Goal: Information Seeking & Learning: Understand process/instructions

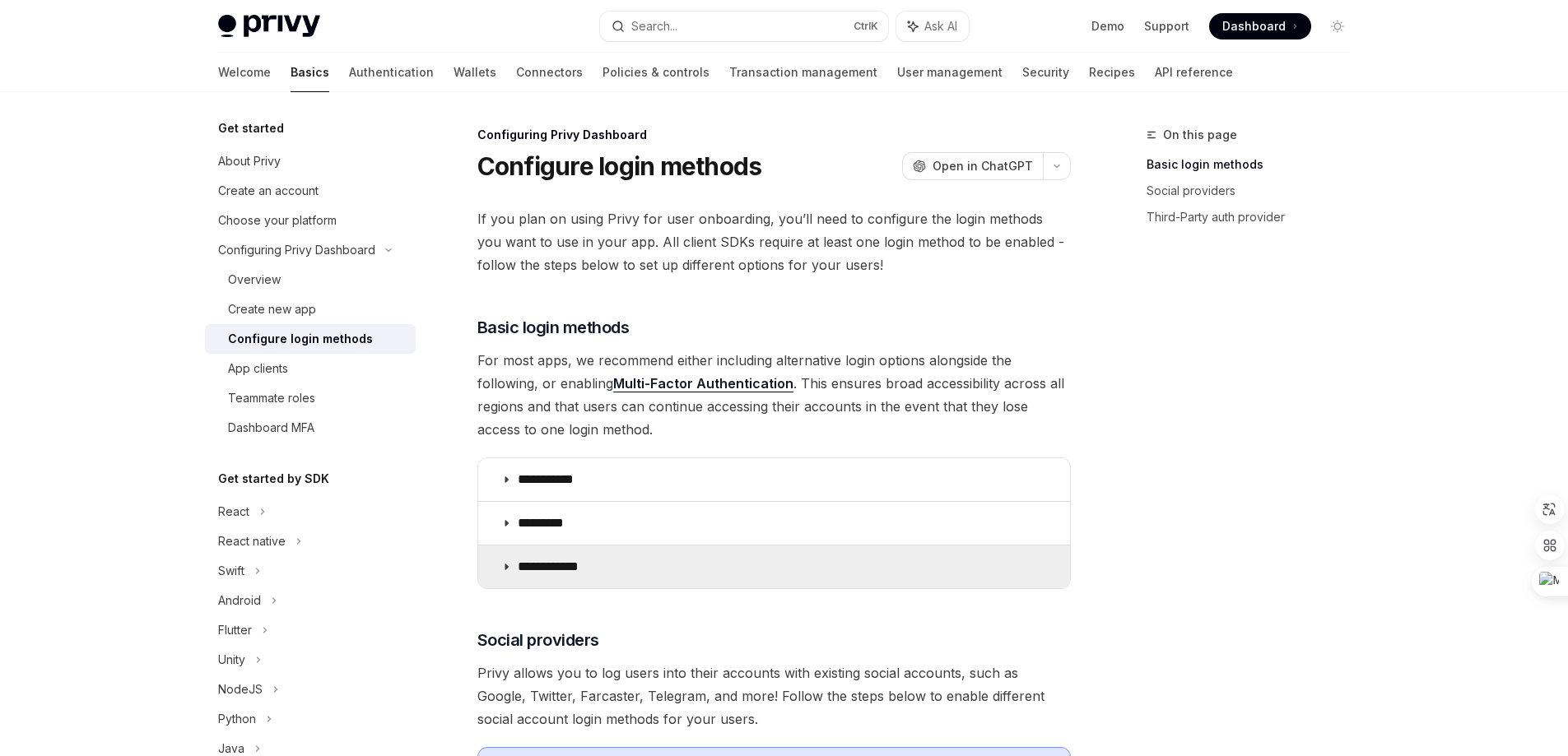
scroll to position [165, 0]
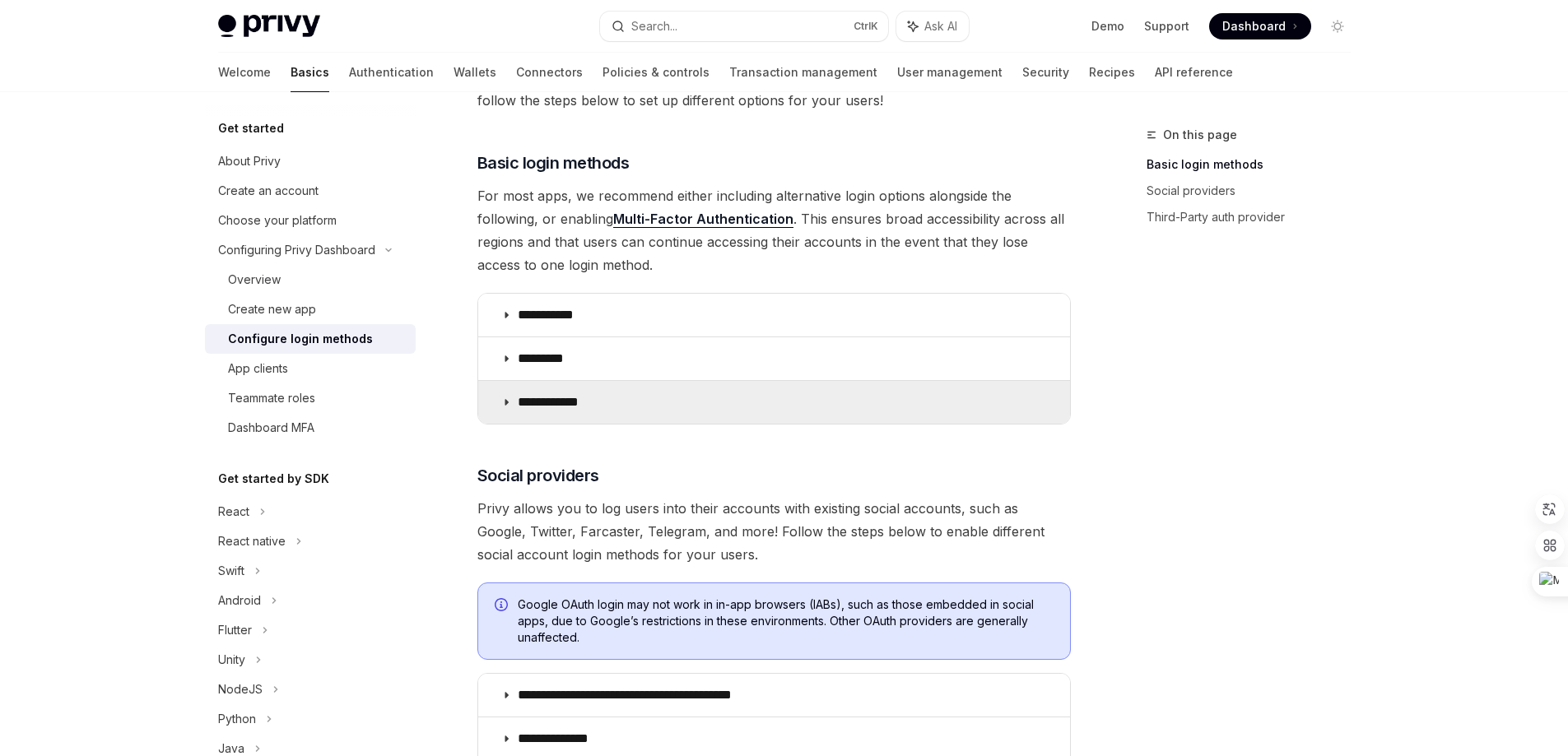
click at [558, 396] on p "**********" at bounding box center [554, 402] width 74 height 17
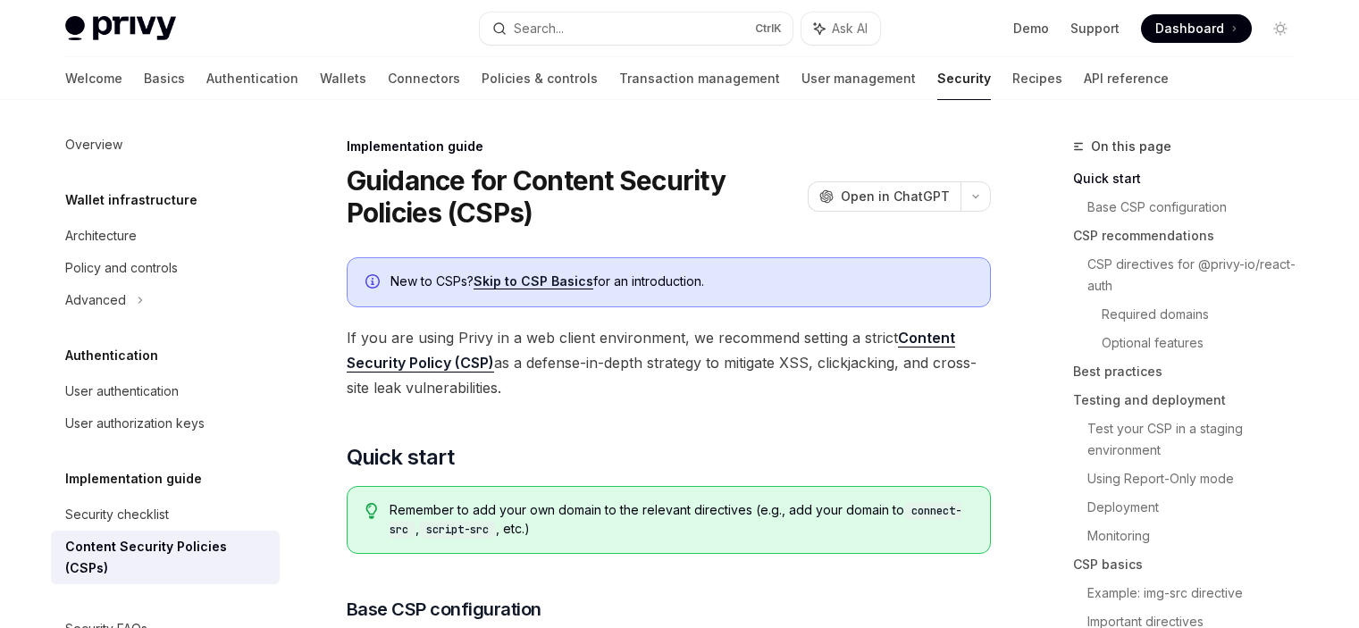
scroll to position [447, 0]
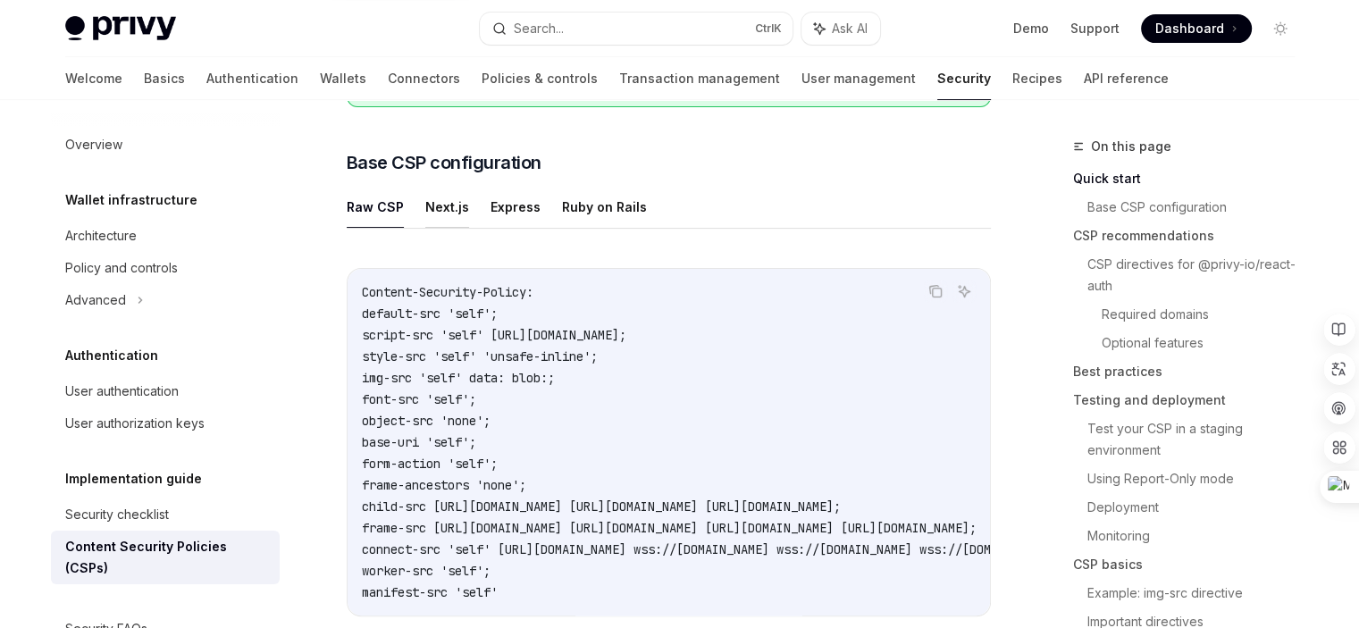
click at [454, 203] on button "Next.js" at bounding box center [447, 207] width 44 height 42
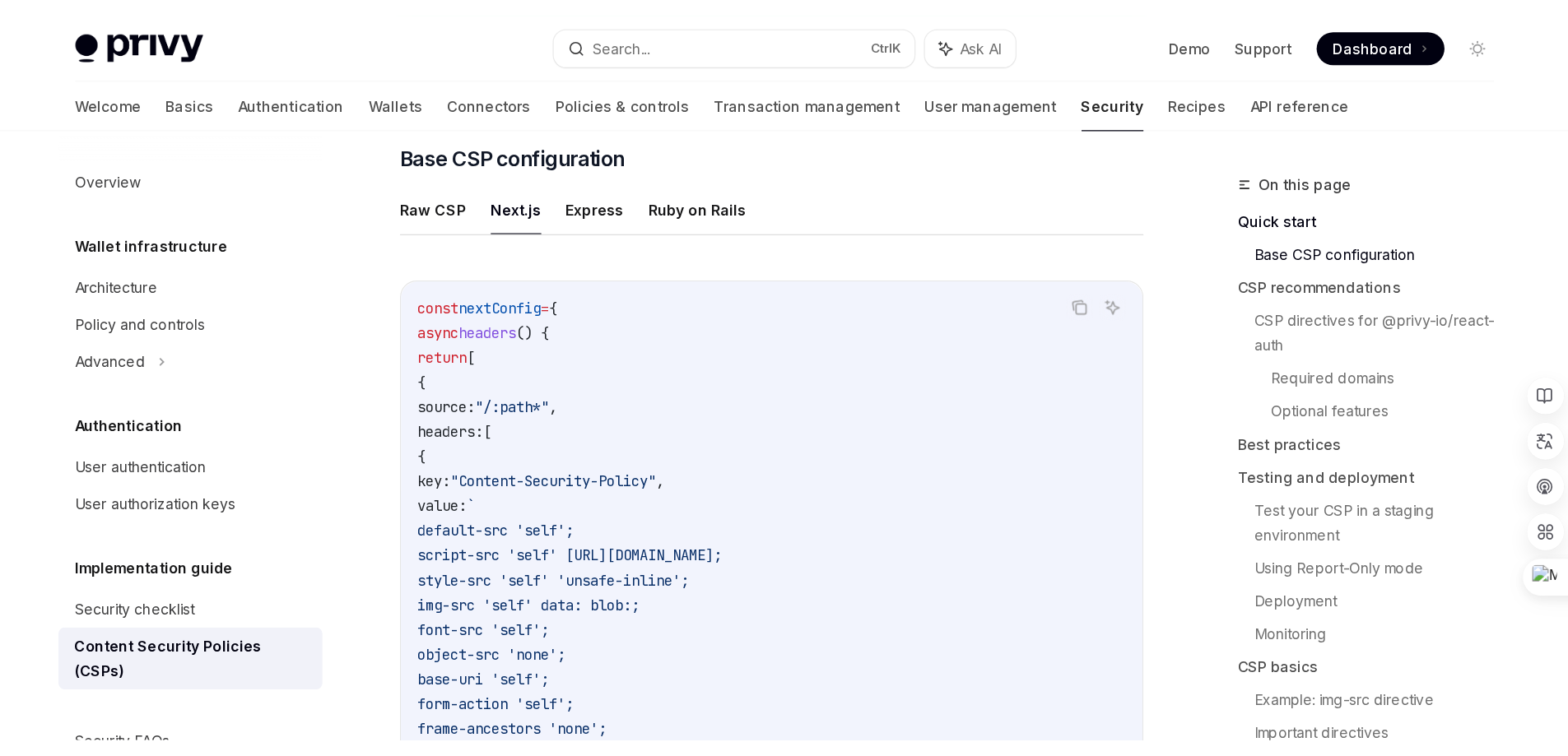
scroll to position [412, 0]
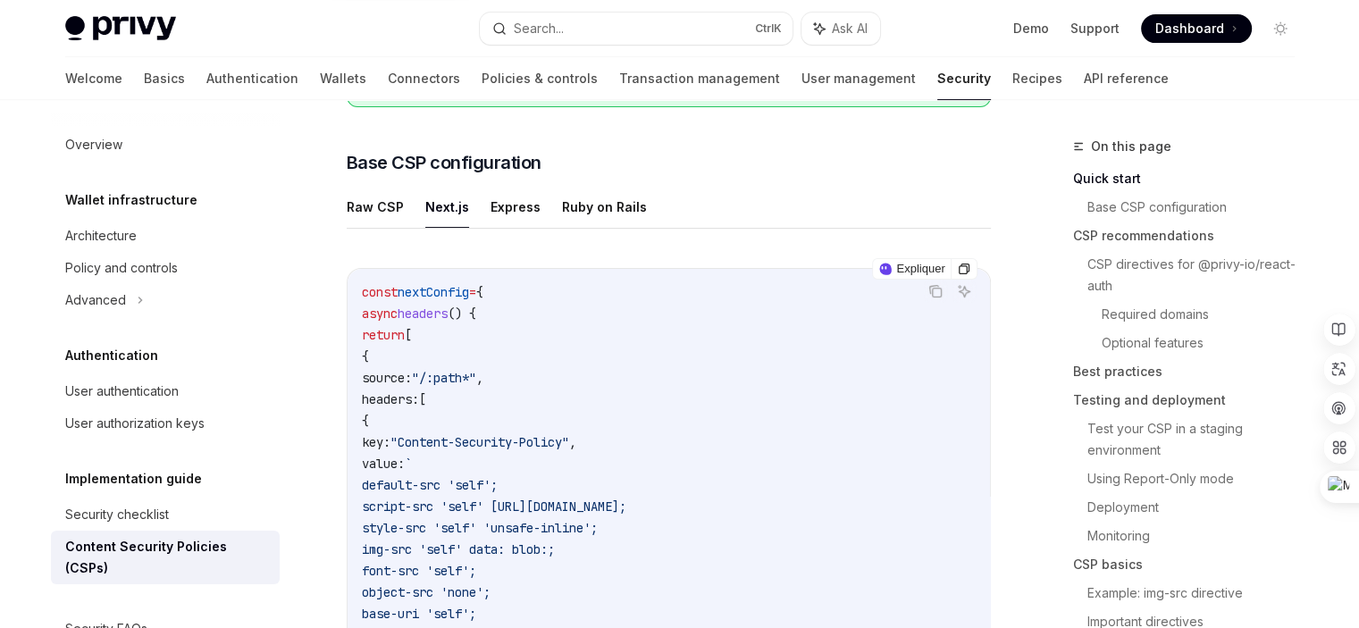
click at [430, 290] on span "nextConfig" at bounding box center [433, 292] width 71 height 16
type textarea "*"
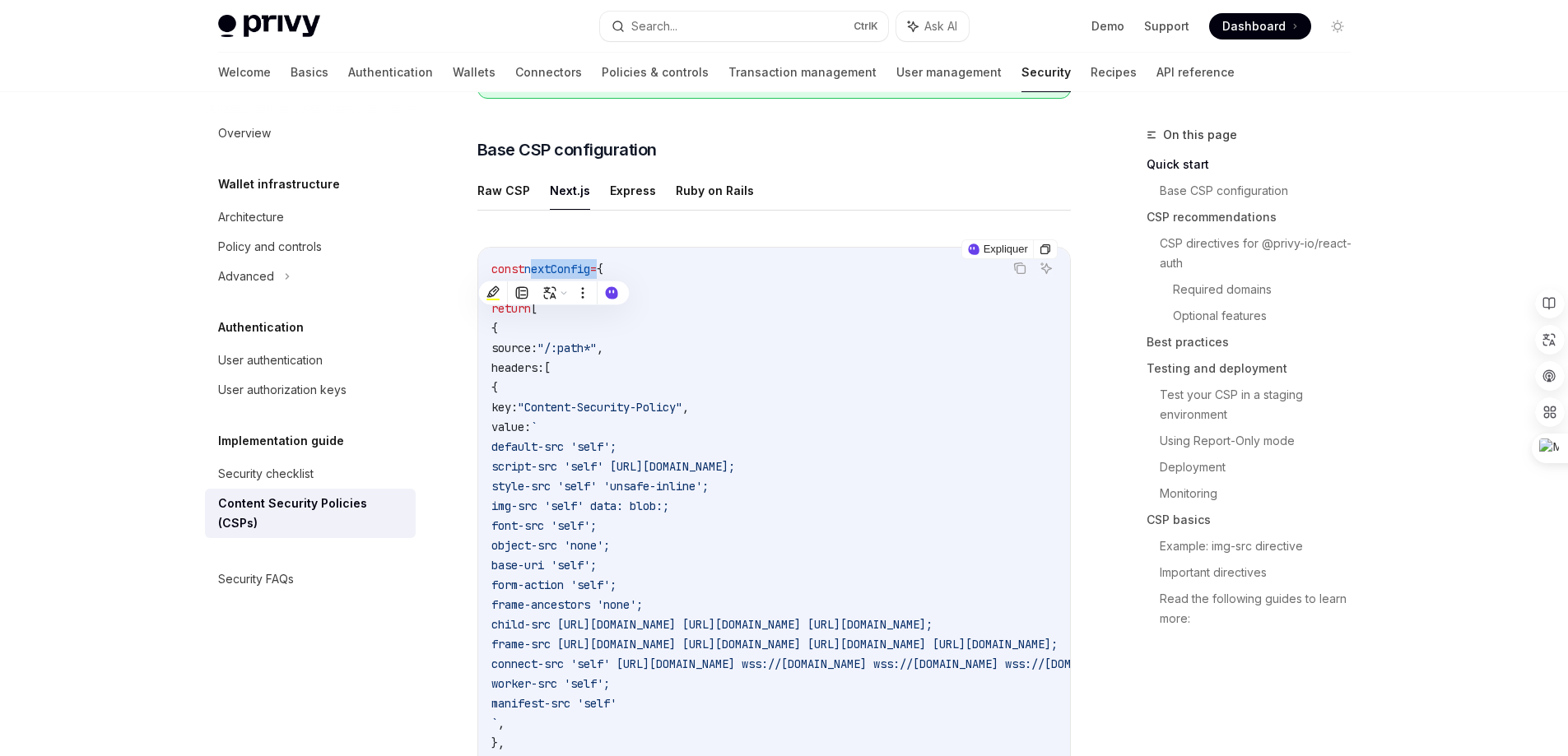
click at [567, 267] on span "nextConfig" at bounding box center [556, 269] width 65 height 15
copy span "nextConfig"
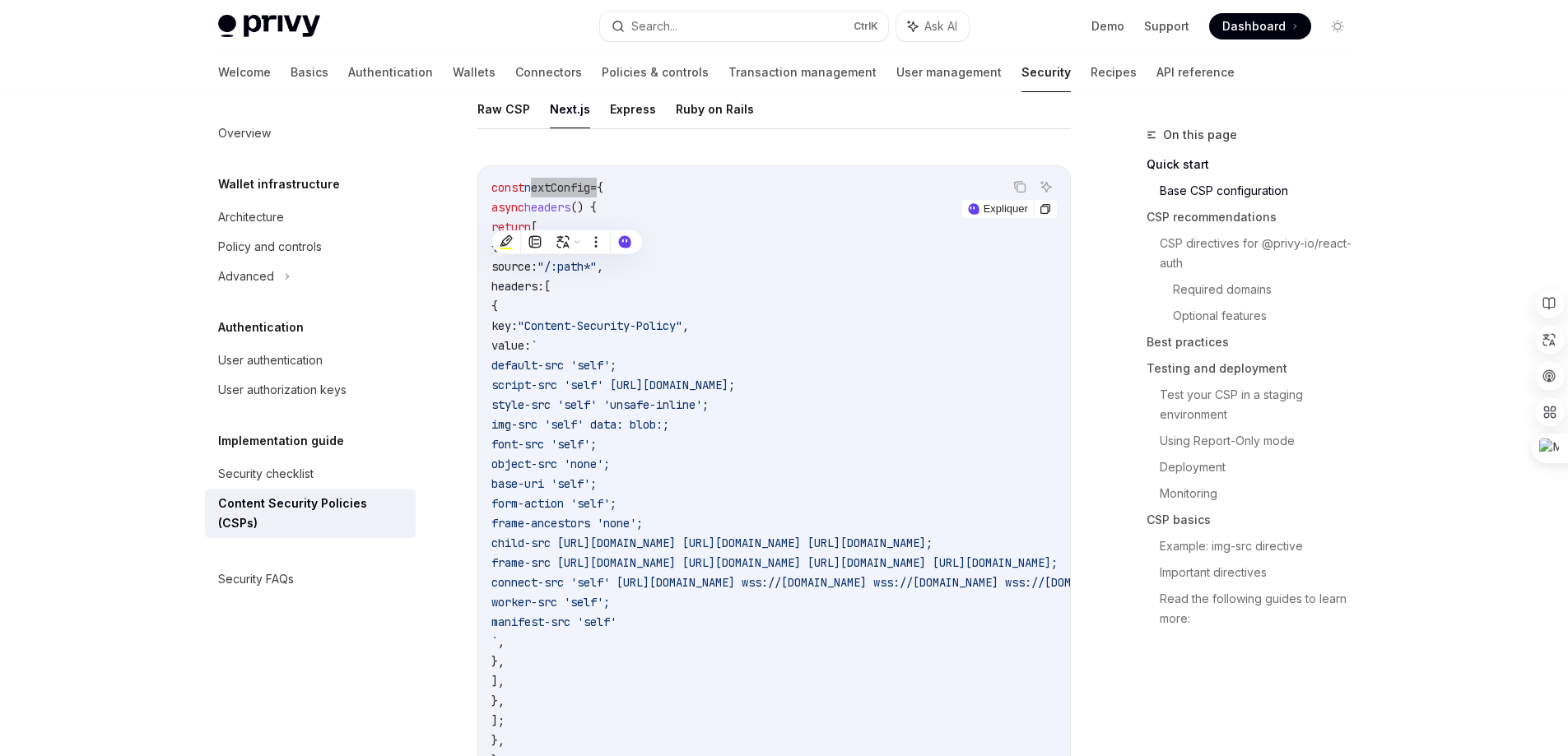
scroll to position [494, 0]
click at [825, 310] on code "const nextConfig = { async headers () { return [ { source: "/:path*" , headers:…" at bounding box center [975, 472] width 968 height 592
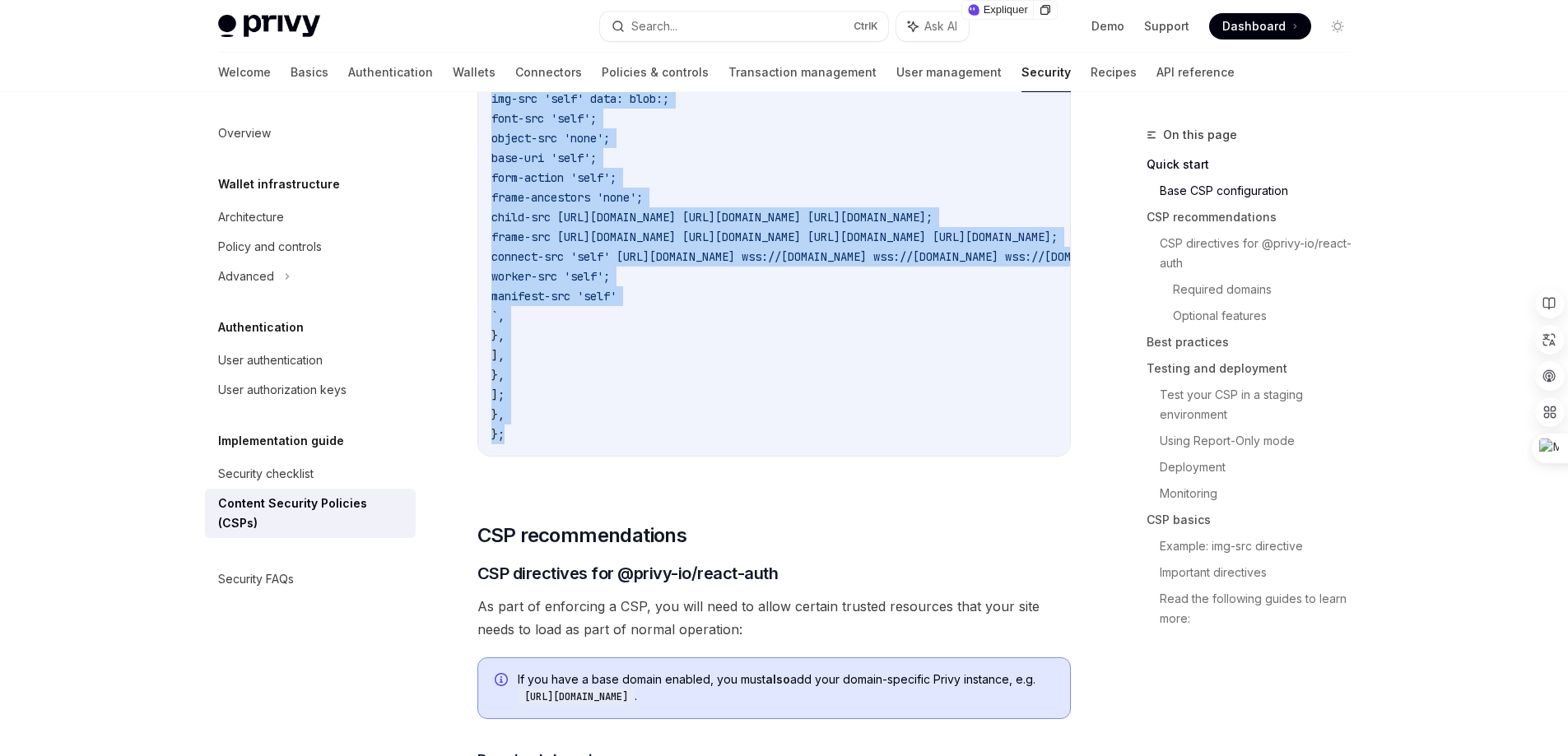
scroll to position [823, 0]
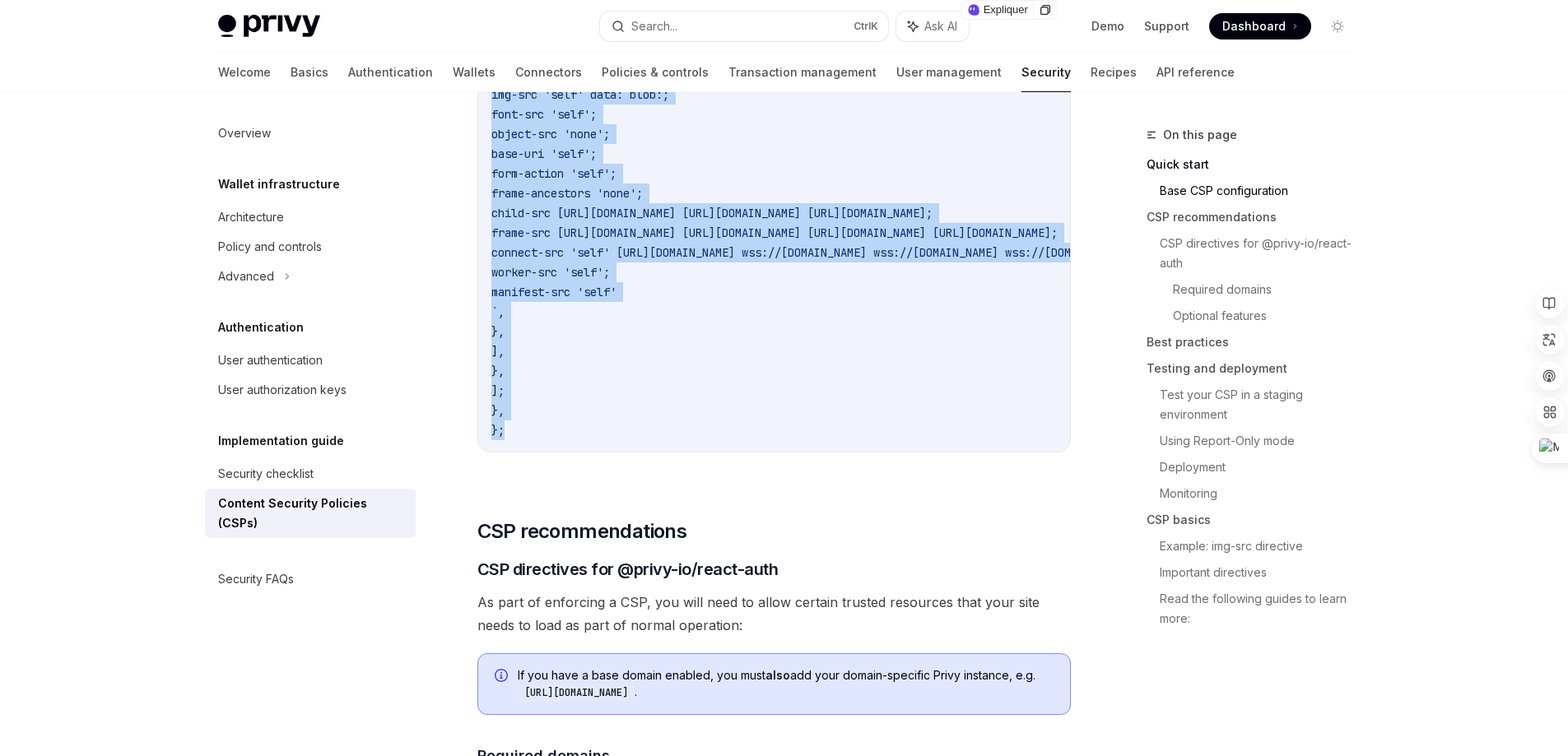
drag, startPoint x: 491, startPoint y: 432, endPoint x: 558, endPoint y: 429, distance: 67.1
click at [558, 429] on code "const nextConfig = { async headers () { return [ { source: "/:path*" , headers:…" at bounding box center [975, 144] width 968 height 592
copy code "const nextConfig = { async headers () { return [ { source: "/:path*" , headers:…"
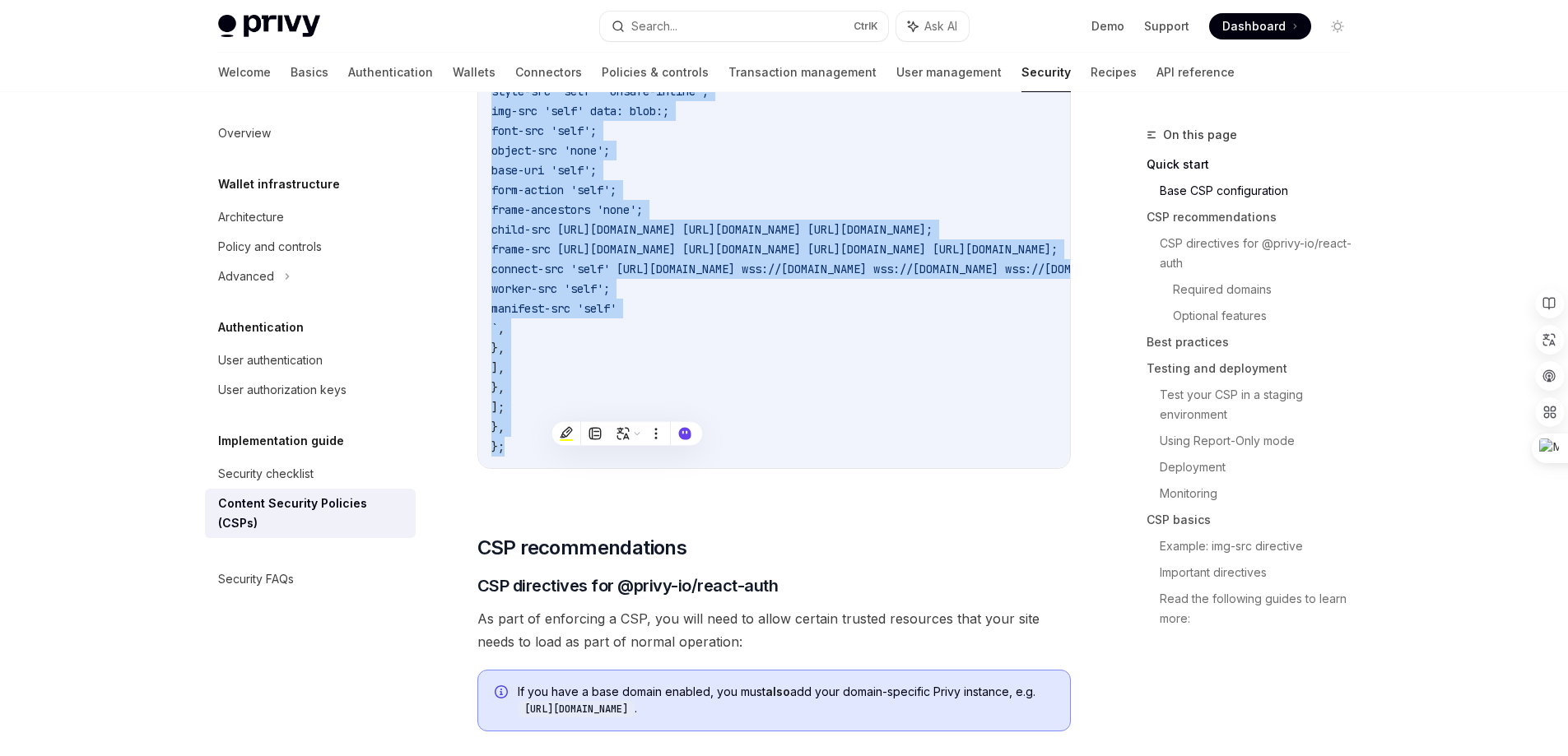
scroll to position [804, 0]
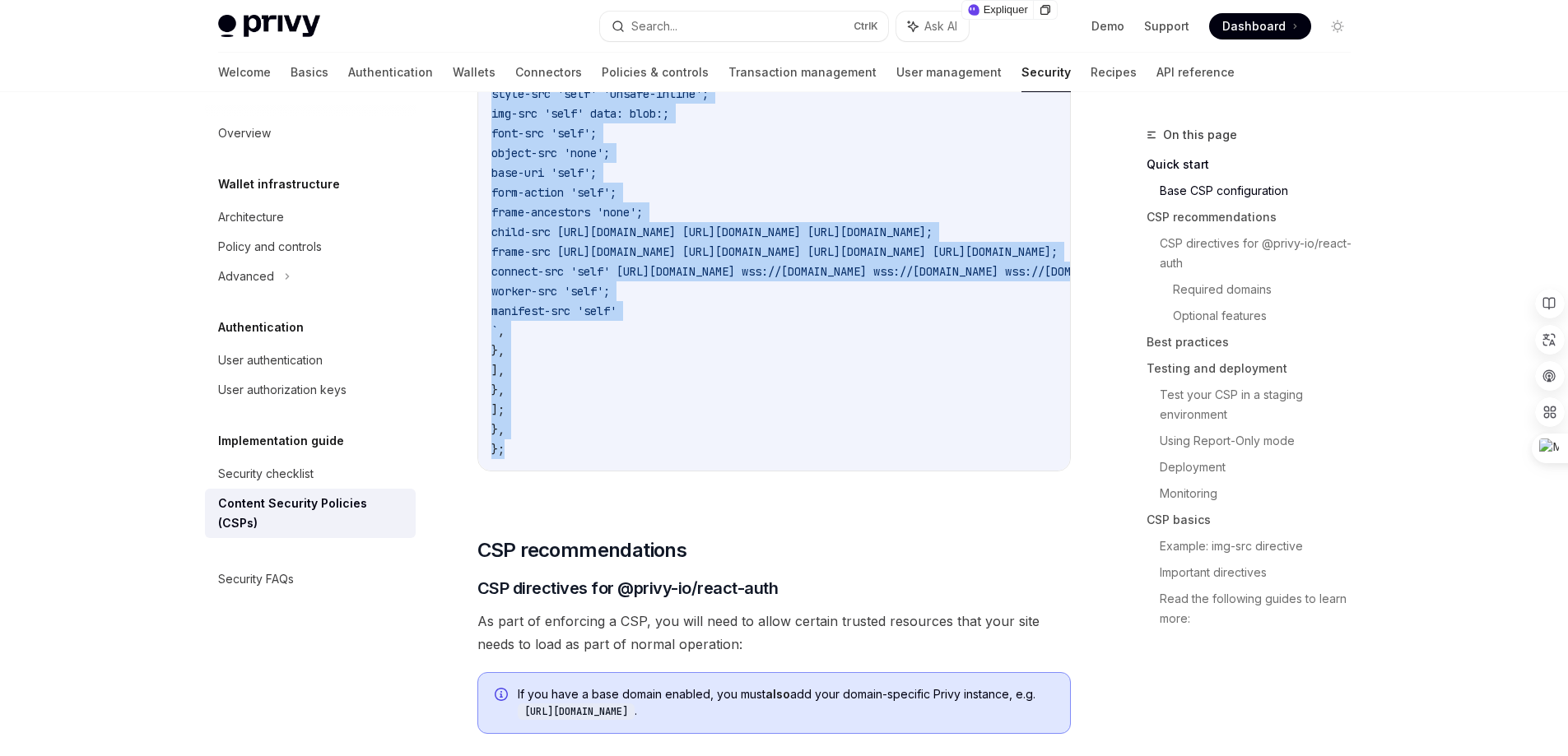
click at [727, 308] on code "const nextConfig = { async headers () { return [ { source: "/:path*" , headers:…" at bounding box center [975, 162] width 968 height 592
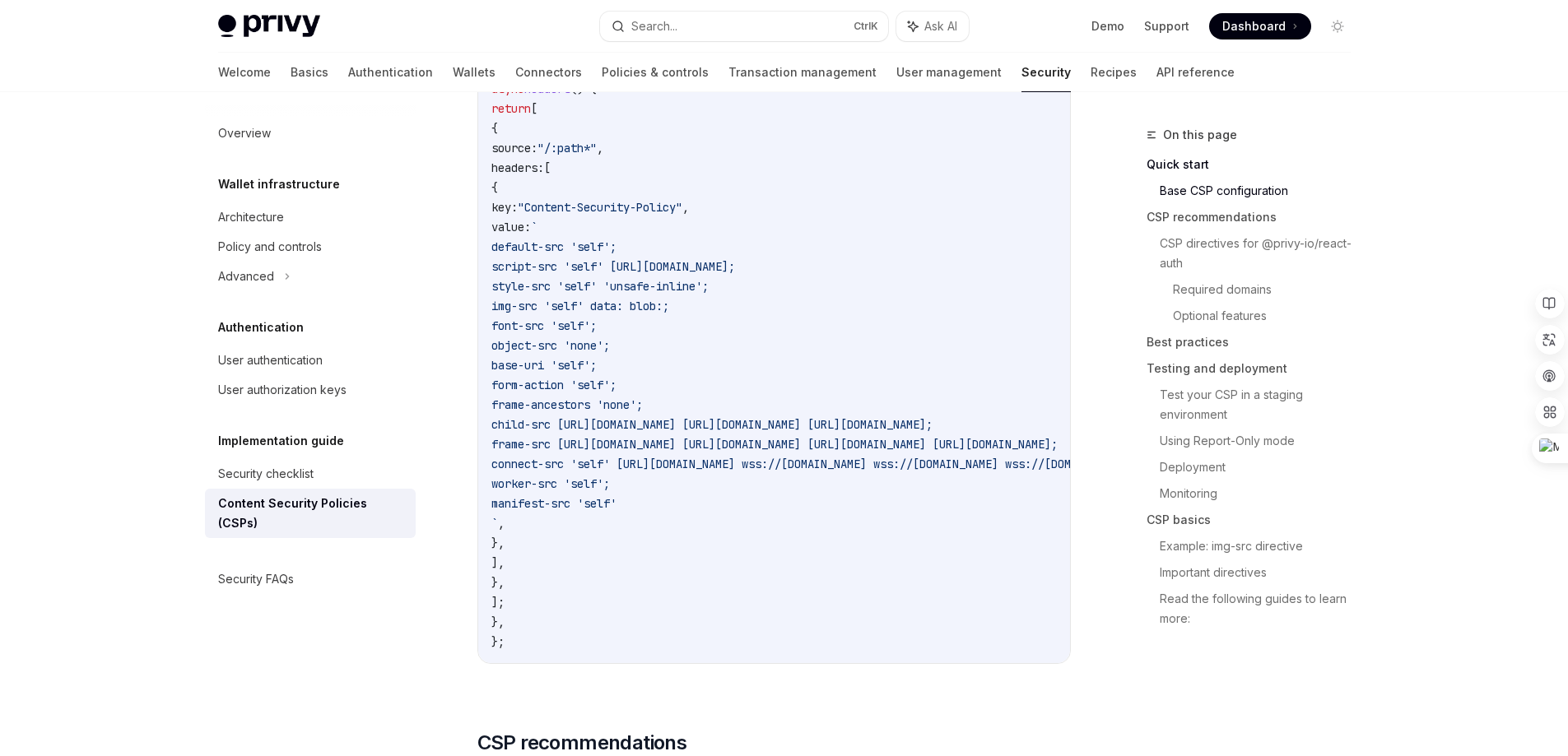
scroll to position [557, 0]
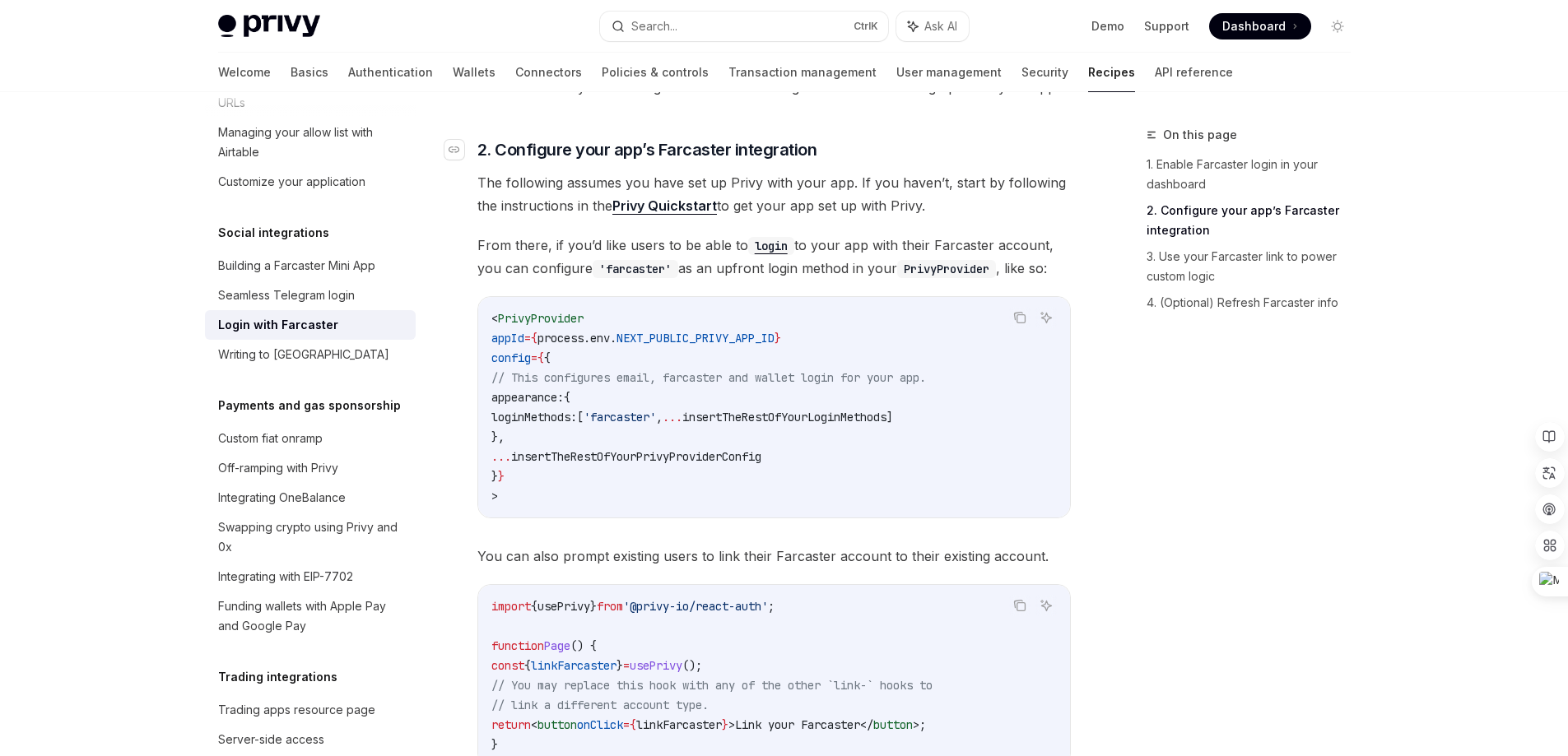
scroll to position [658, 0]
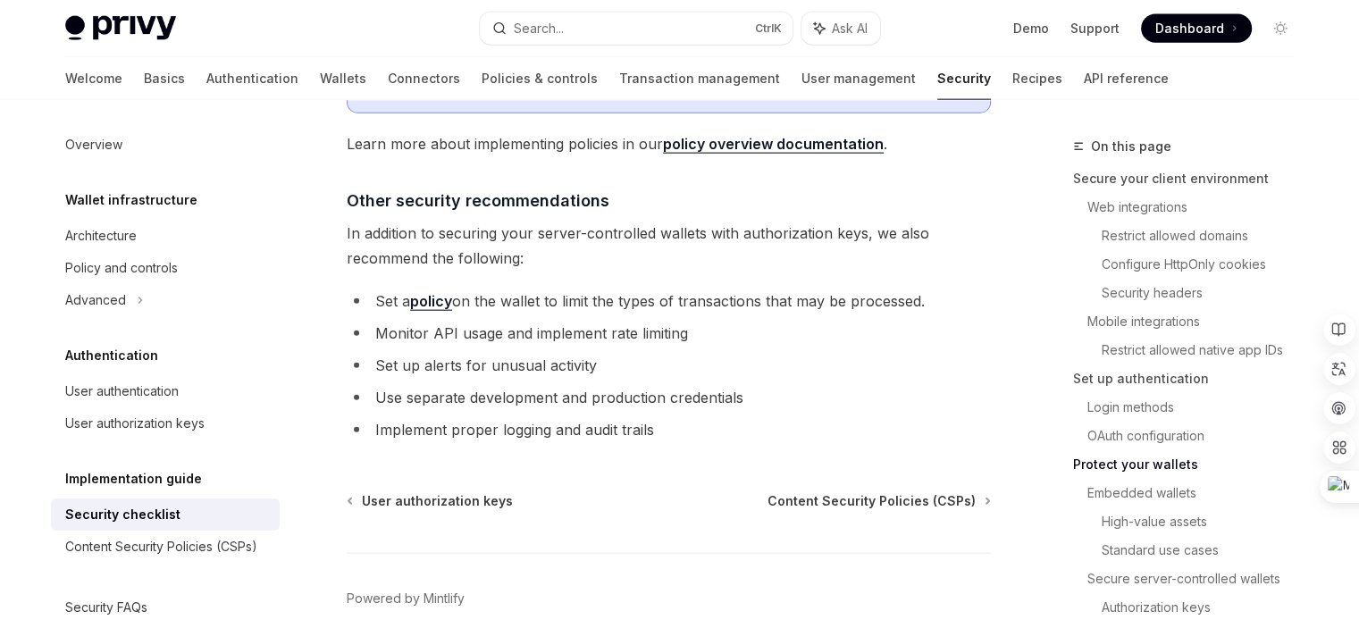
scroll to position [4227, 0]
